Goal: Transaction & Acquisition: Purchase product/service

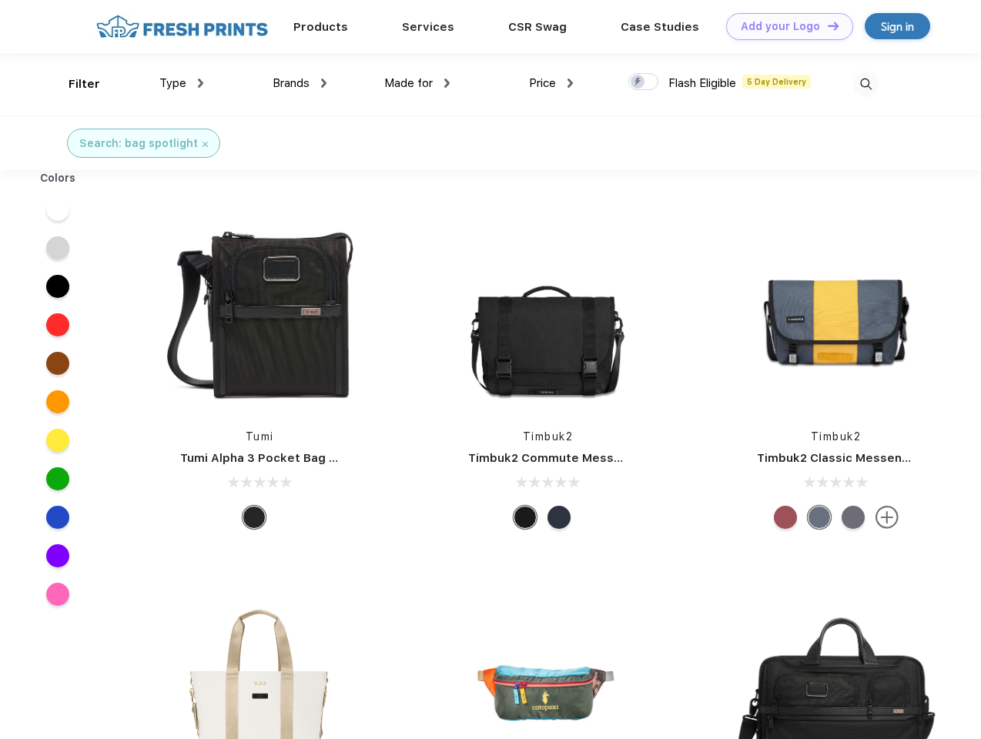
click at [784, 26] on link "Add your Logo Design Tool" at bounding box center [789, 26] width 127 height 27
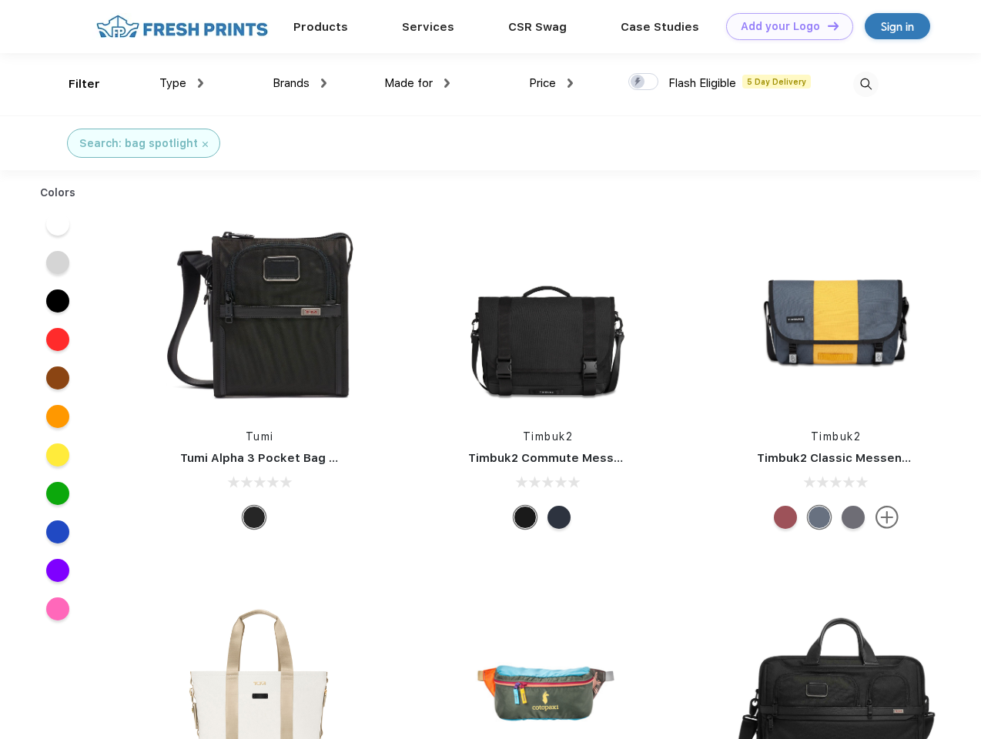
click at [0, 0] on div "Design Tool" at bounding box center [0, 0] width 0 height 0
click at [826, 25] on link "Add your Logo Design Tool" at bounding box center [789, 26] width 127 height 27
click at [74, 84] on div "Filter" at bounding box center [85, 84] width 32 height 18
click at [182, 83] on span "Type" at bounding box center [172, 83] width 27 height 14
click at [300, 83] on span "Brands" at bounding box center [291, 83] width 37 height 14
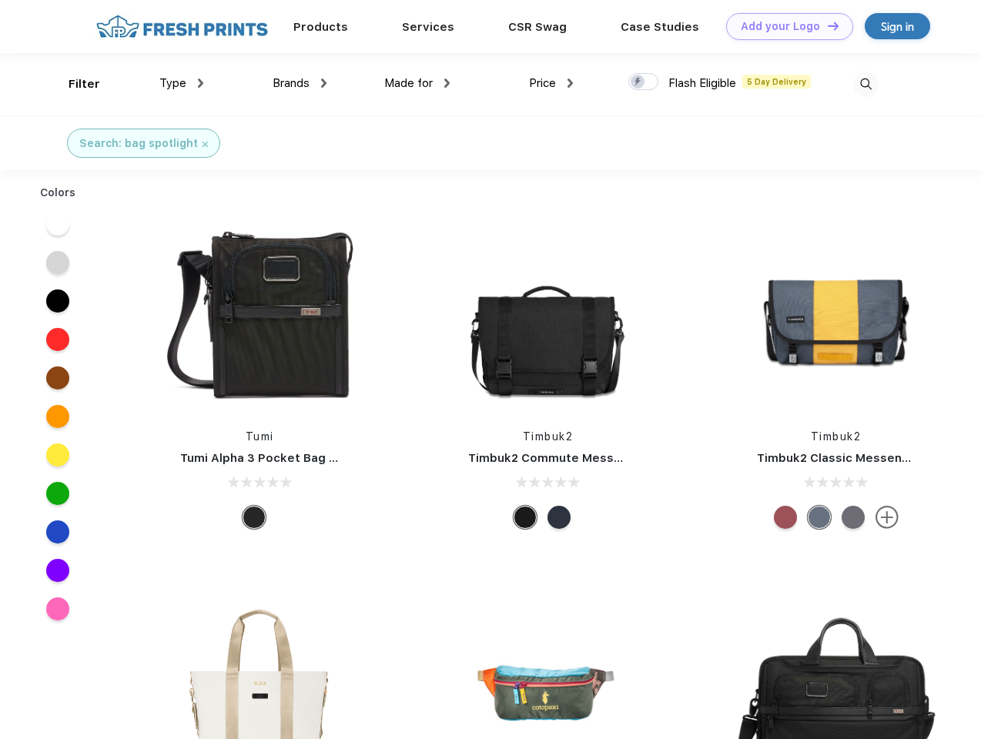
click at [417, 83] on span "Made for" at bounding box center [408, 83] width 49 height 14
click at [551, 83] on span "Price" at bounding box center [542, 83] width 27 height 14
click at [644, 82] on div at bounding box center [643, 81] width 30 height 17
click at [638, 82] on input "checkbox" at bounding box center [633, 77] width 10 height 10
click at [865, 84] on img at bounding box center [865, 84] width 25 height 25
